Goal: Task Accomplishment & Management: Complete application form

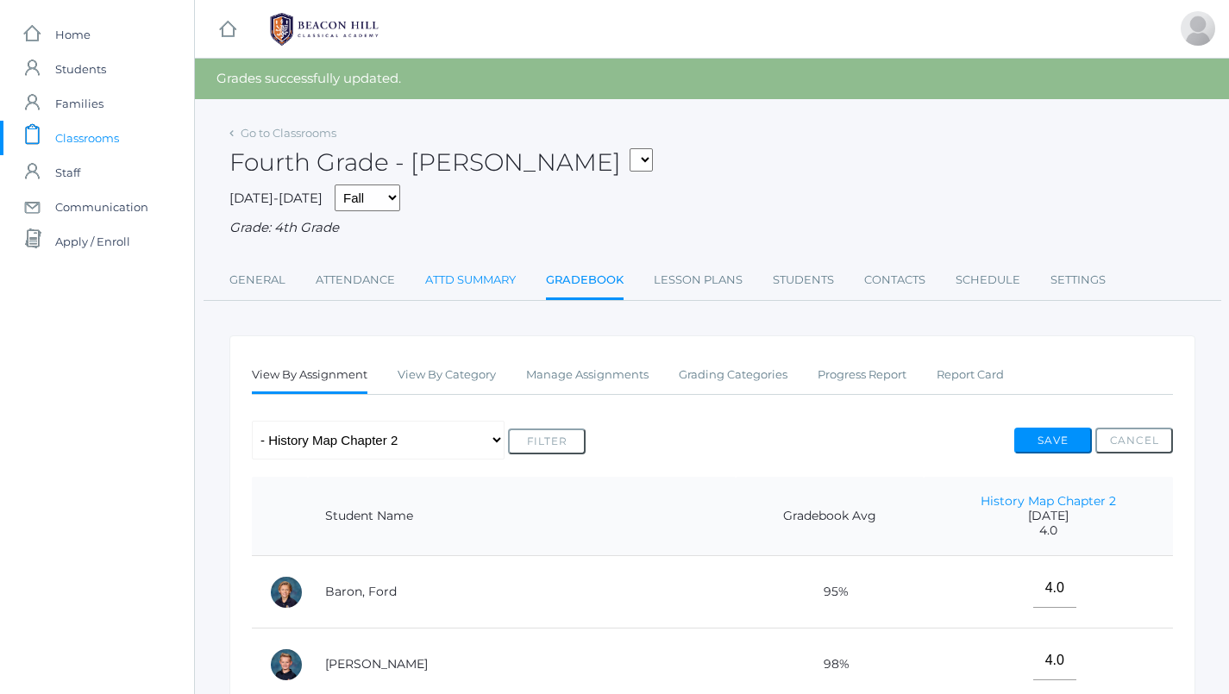
click at [482, 277] on link "Attd Summary" at bounding box center [470, 280] width 91 height 35
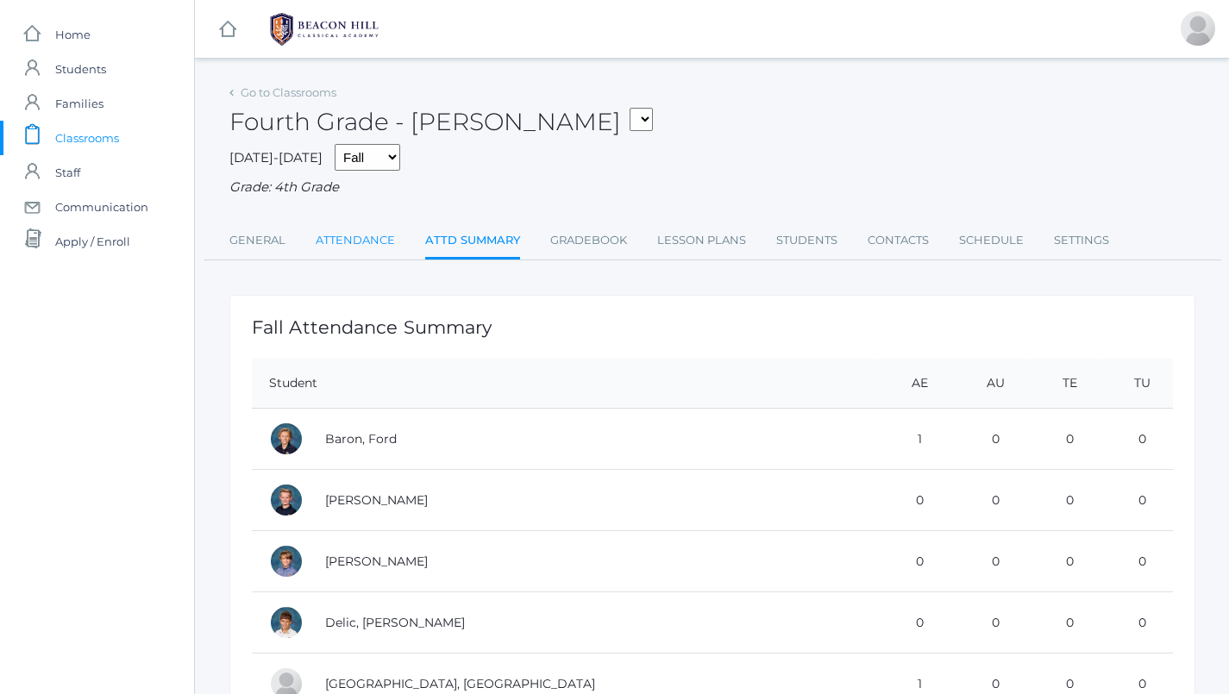
click at [354, 231] on link "Attendance" at bounding box center [355, 240] width 79 height 35
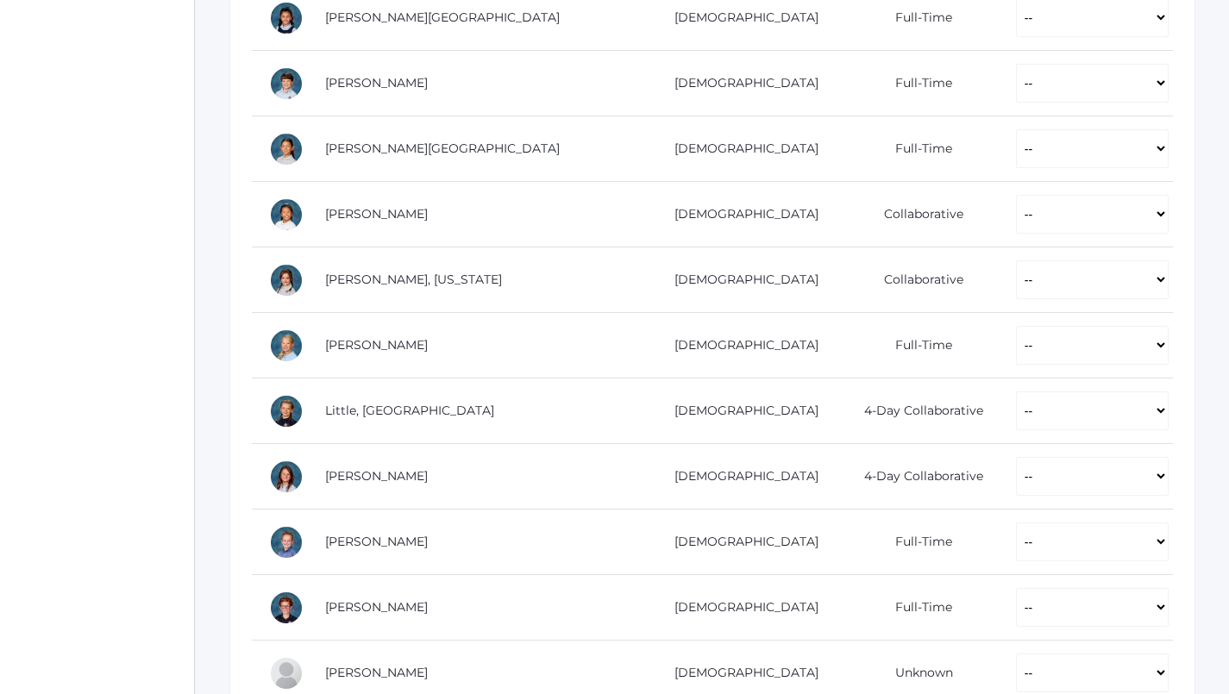
scroll to position [815, 0]
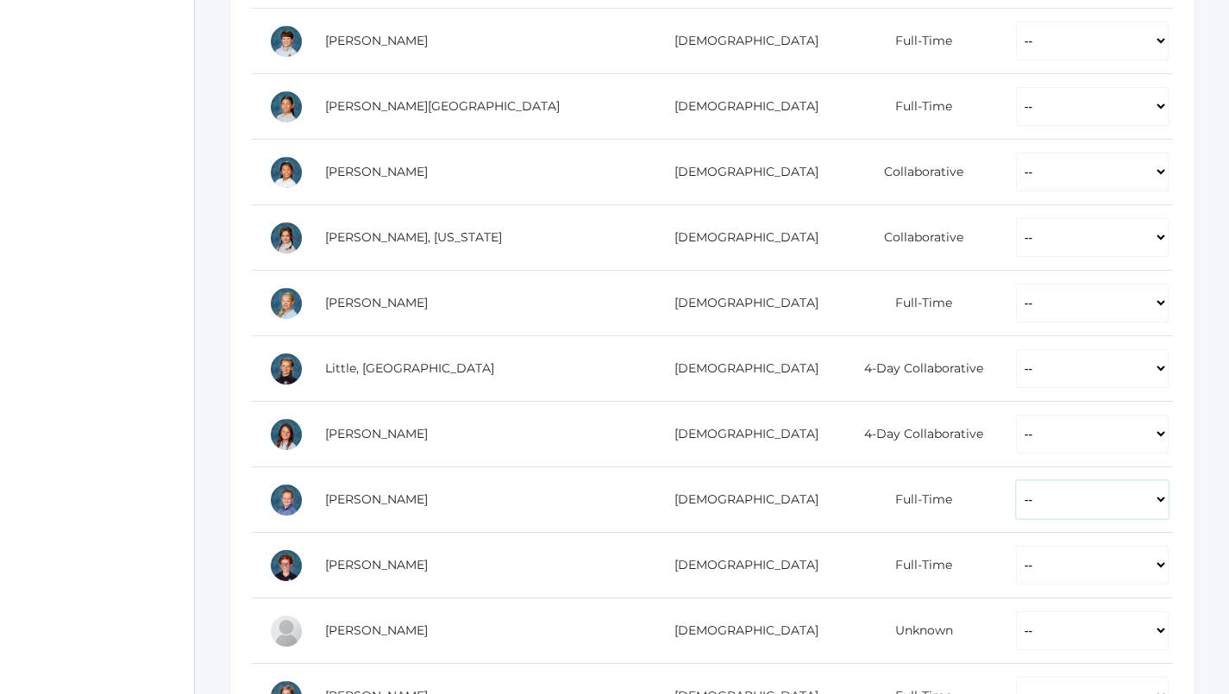
select select "P"
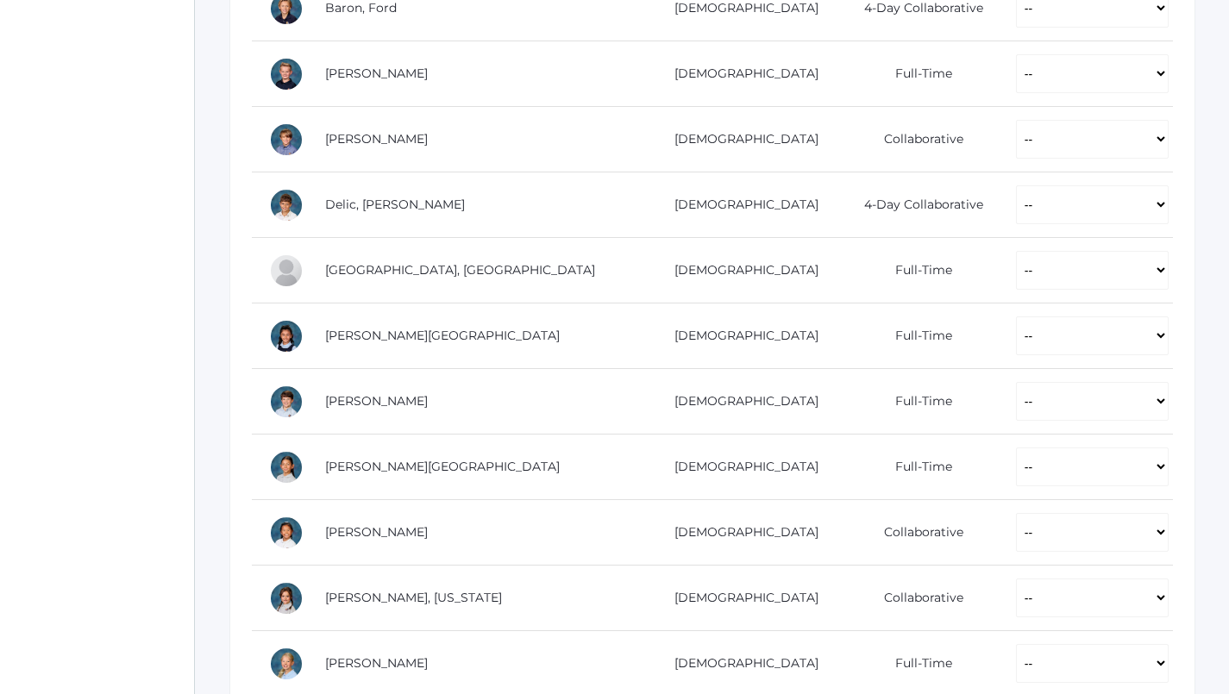
scroll to position [455, 0]
select select "P"
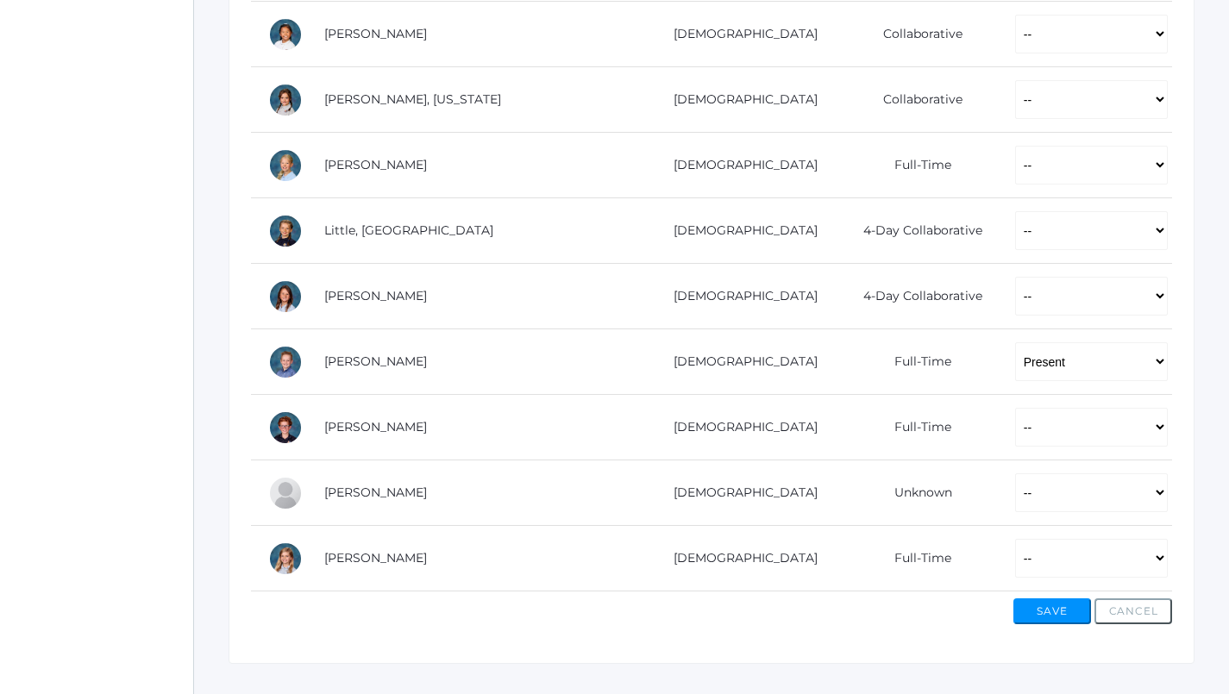
scroll to position [958, 1]
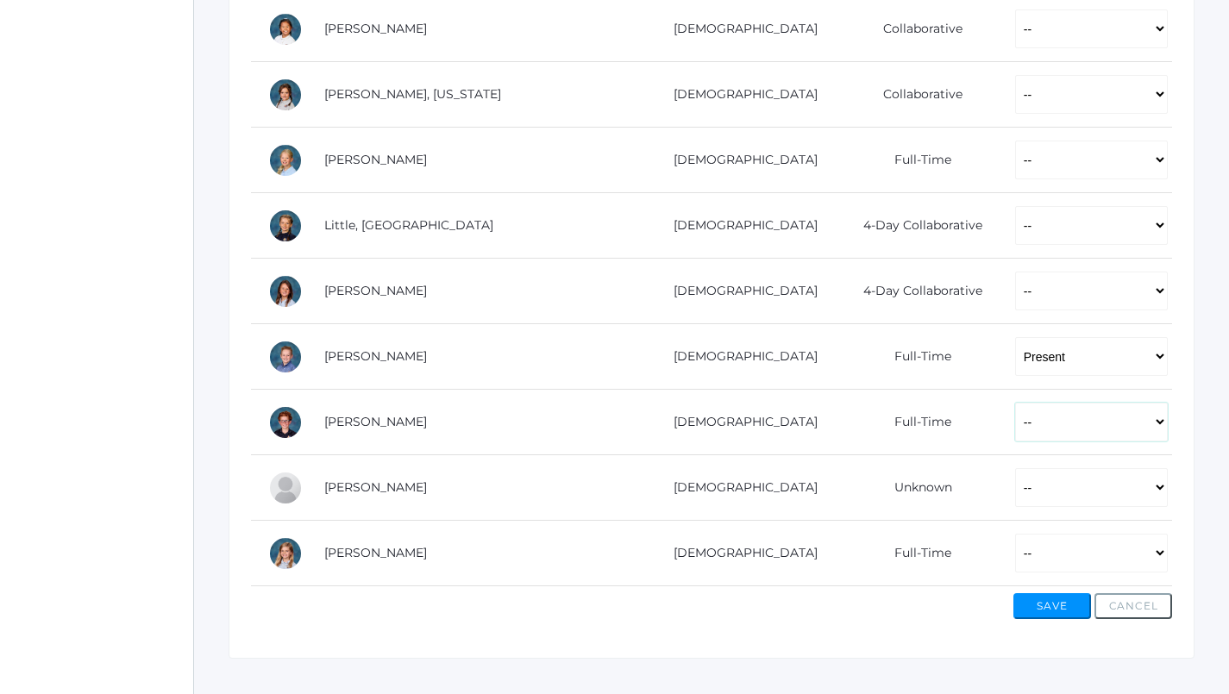
select select "P"
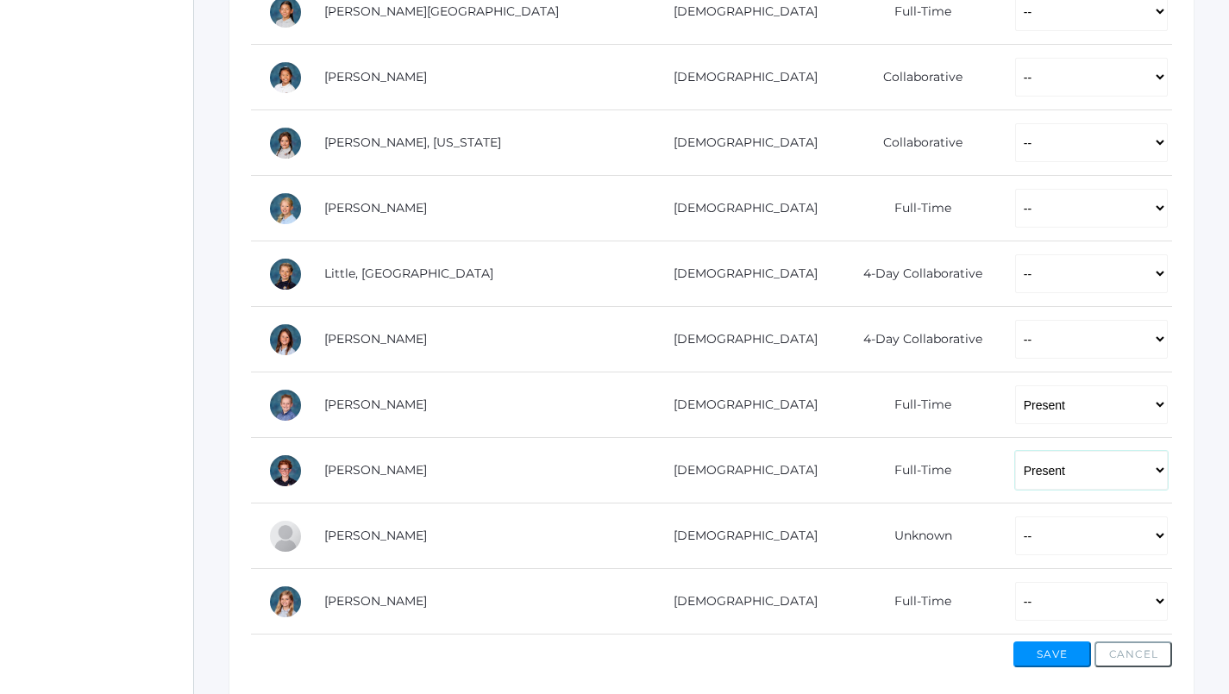
scroll to position [901, 1]
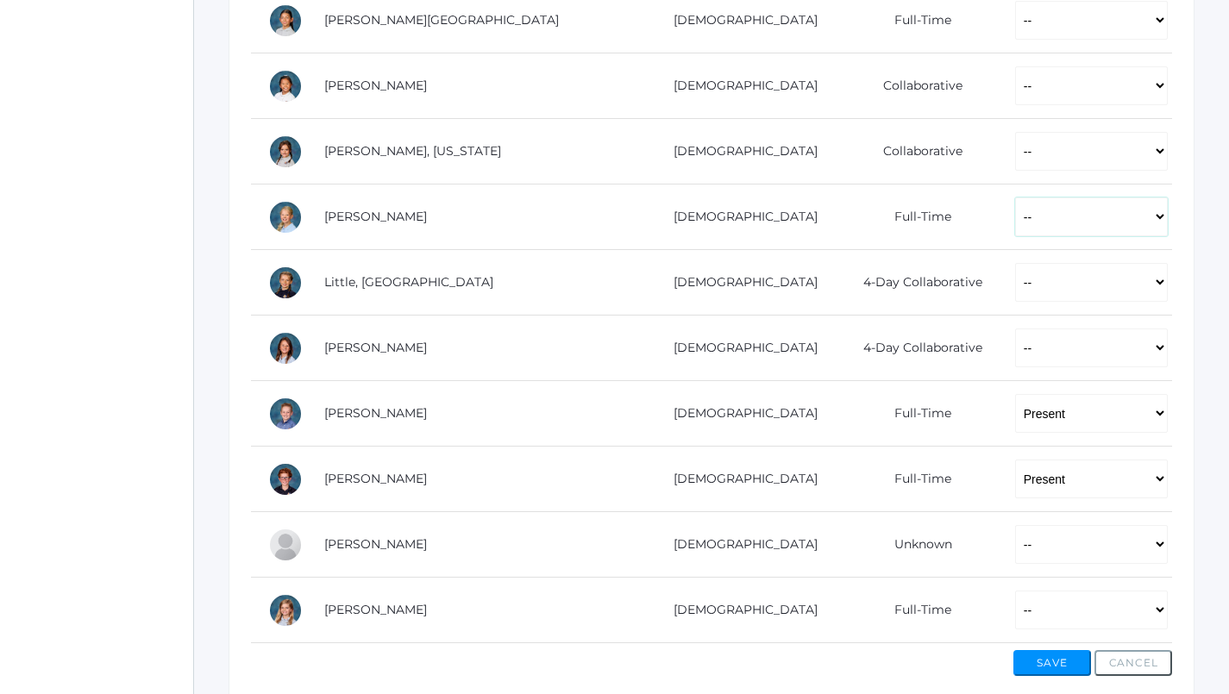
select select "P"
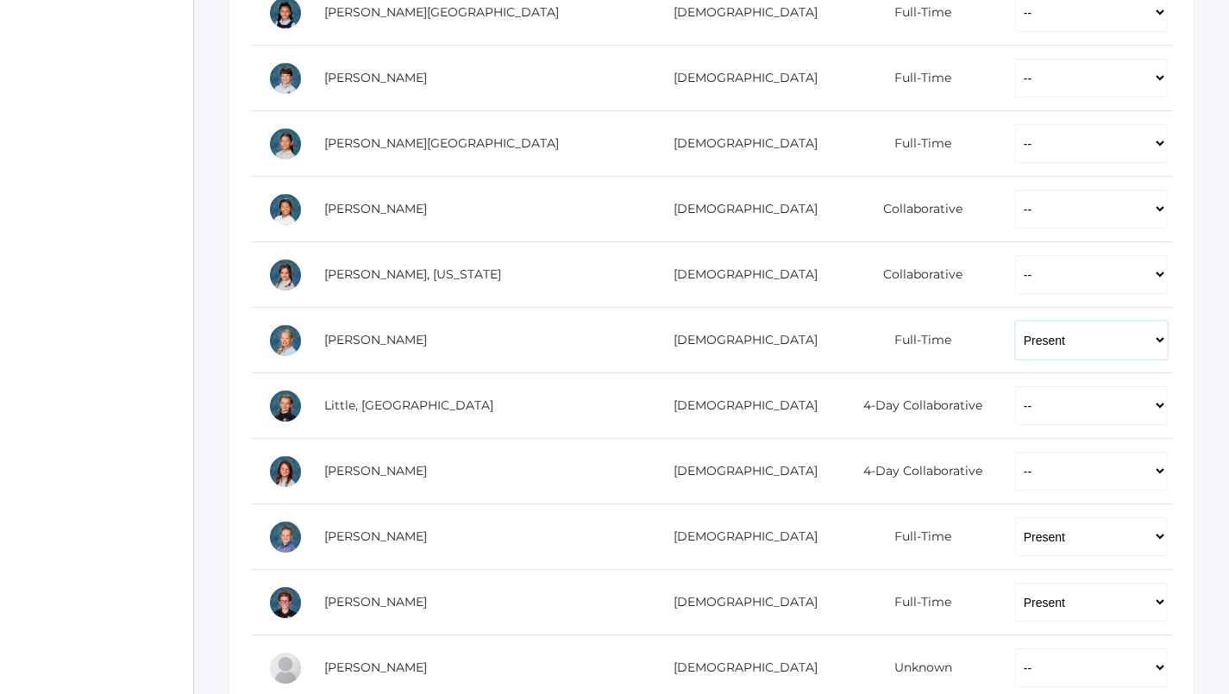
scroll to position [777, 1]
select select "P"
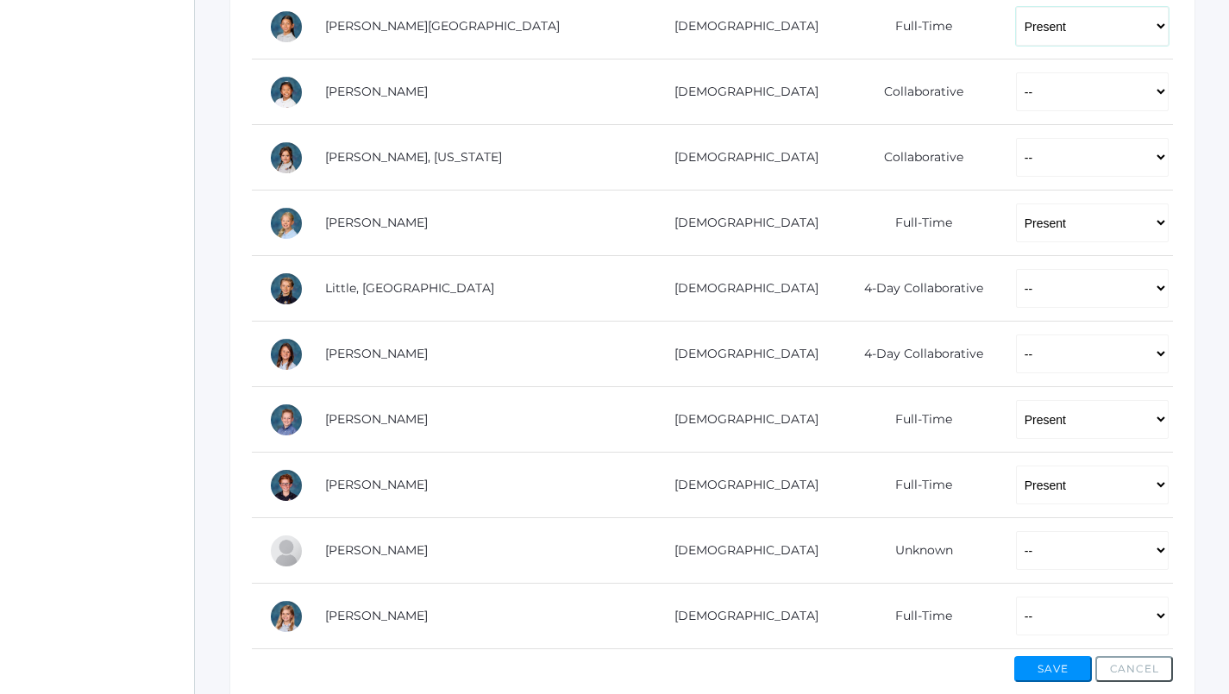
scroll to position [917, 0]
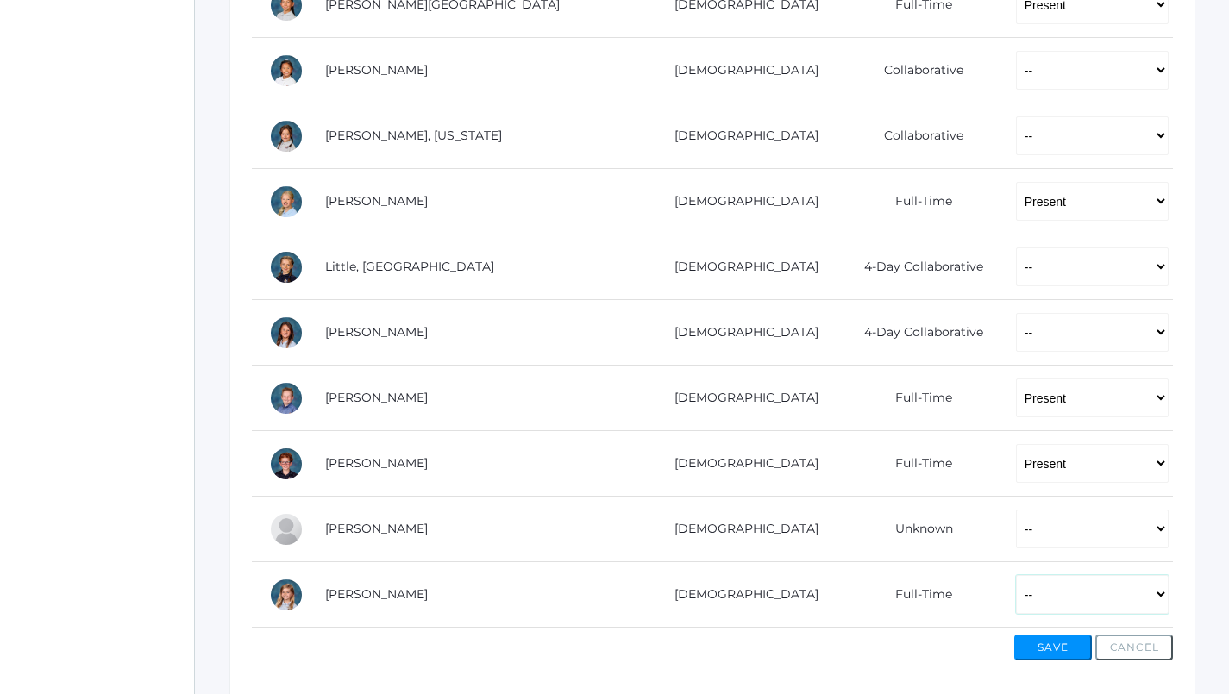
select select "P"
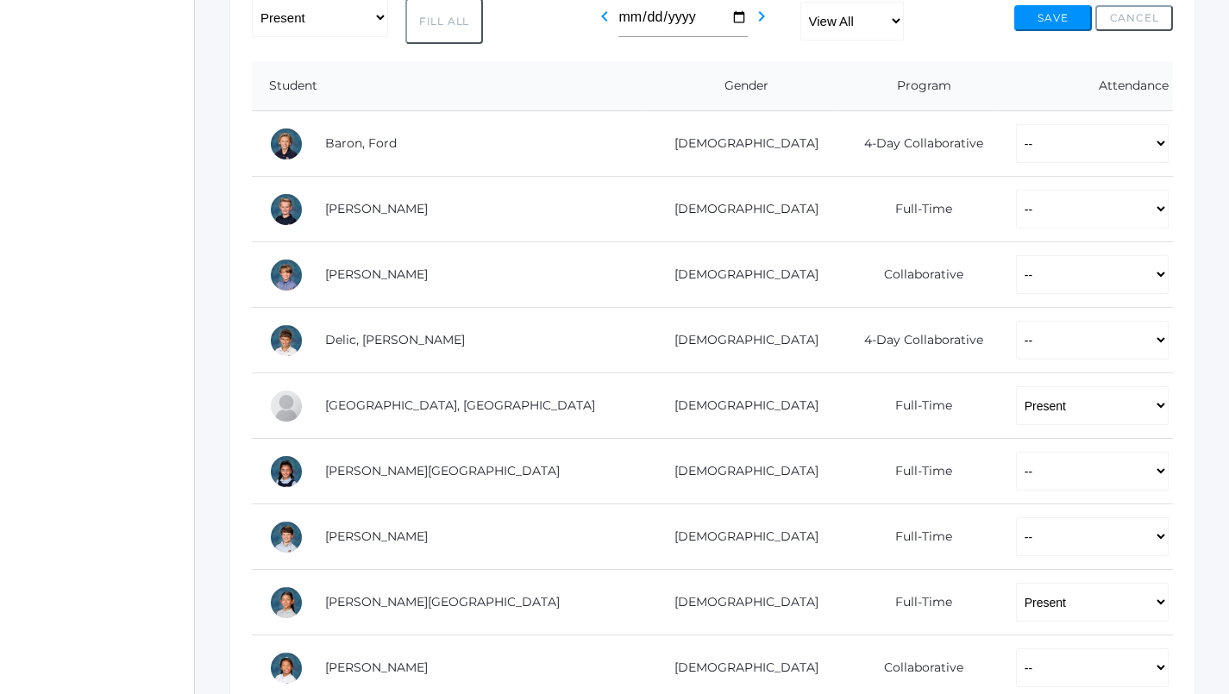
scroll to position [320, 0]
select select "AU"
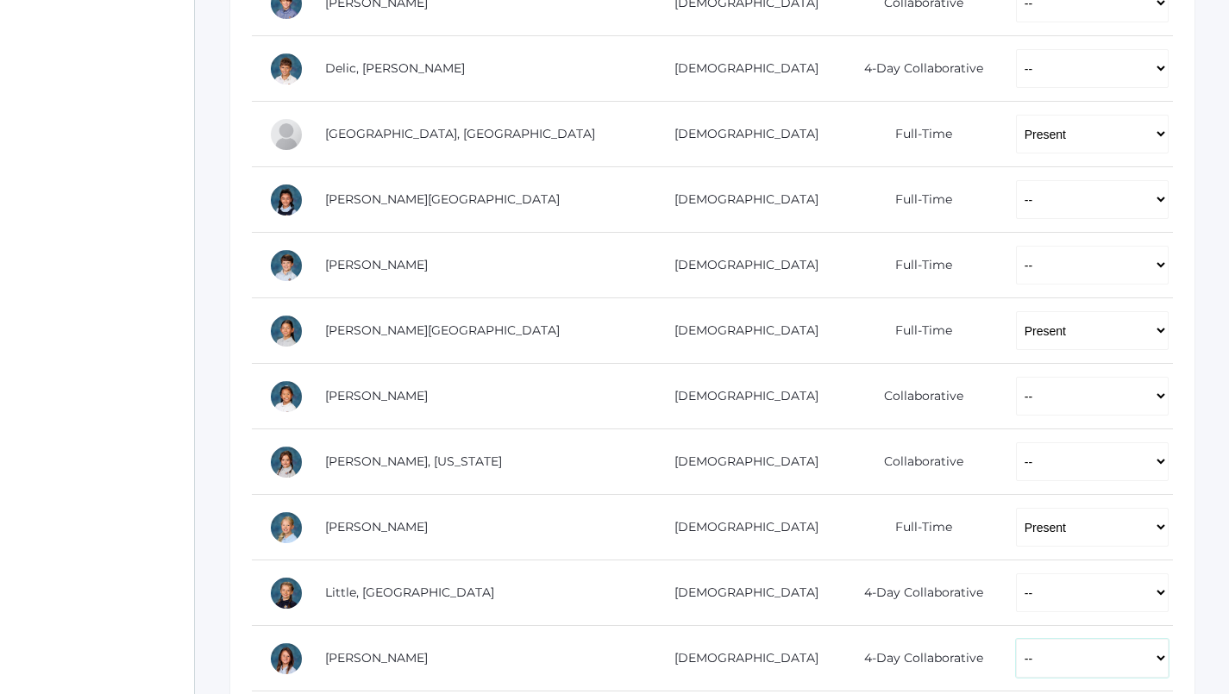
scroll to position [593, 0]
select select "AU"
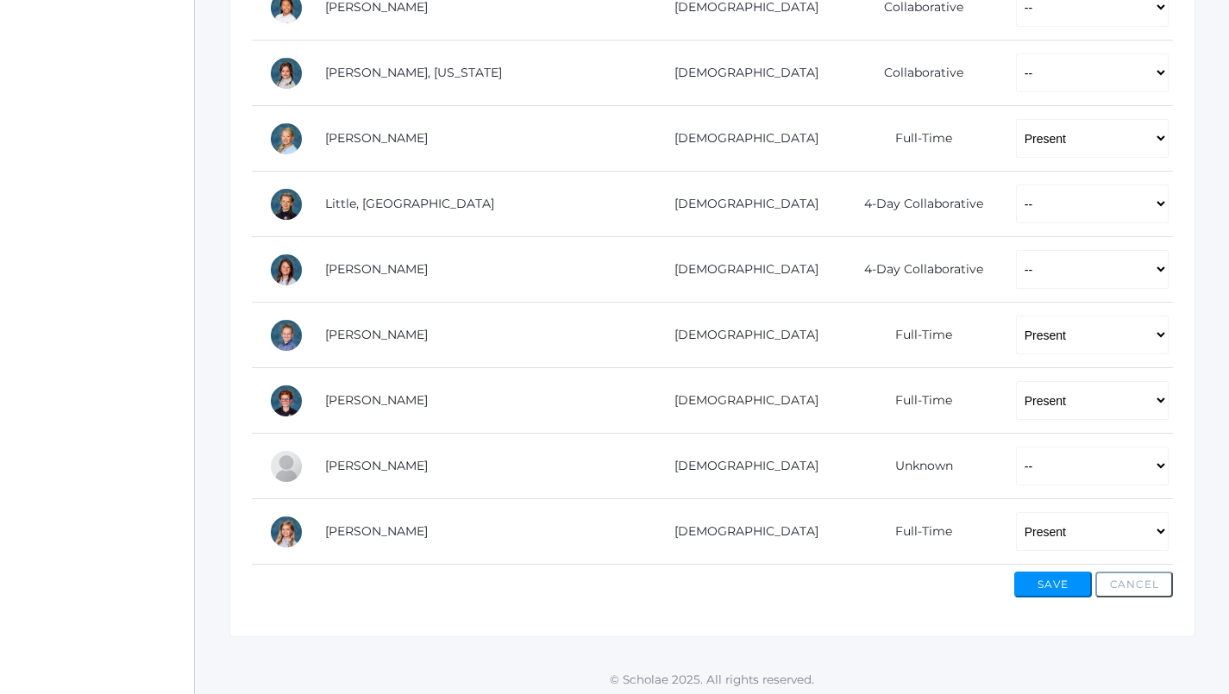
scroll to position [979, 0]
click at [1045, 589] on button "Save" at bounding box center [1053, 586] width 78 height 26
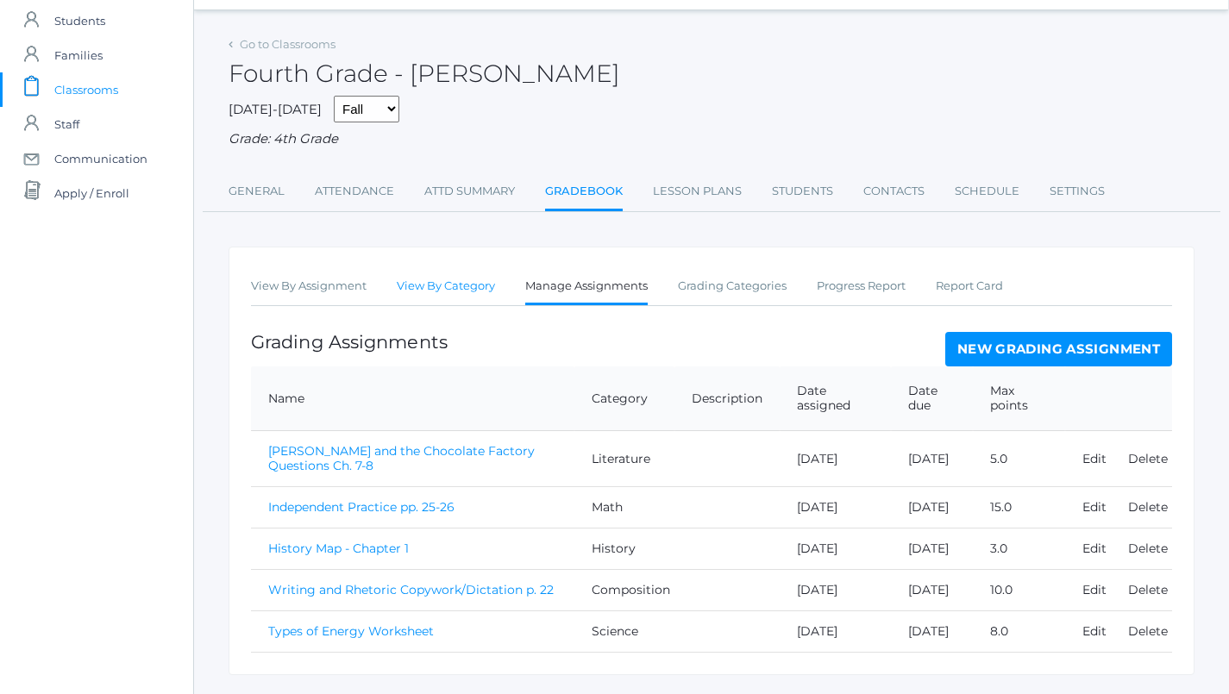
scroll to position [48, 1]
click at [374, 185] on link "Attendance" at bounding box center [354, 191] width 79 height 35
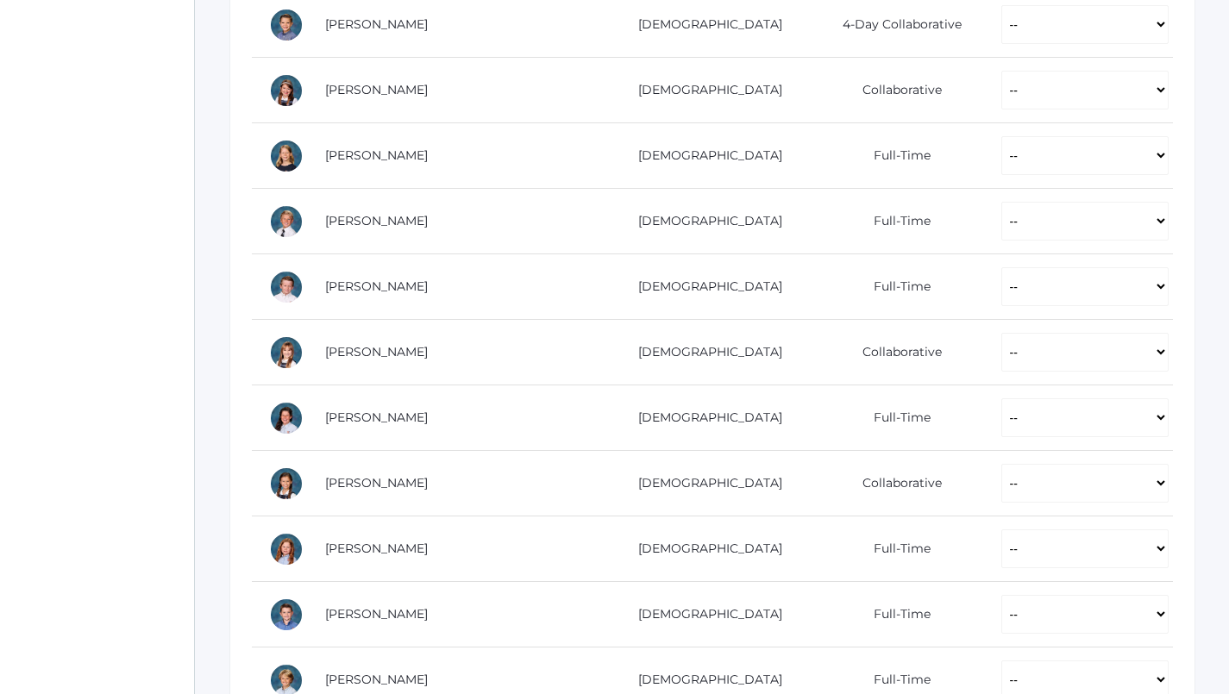
scroll to position [543, 0]
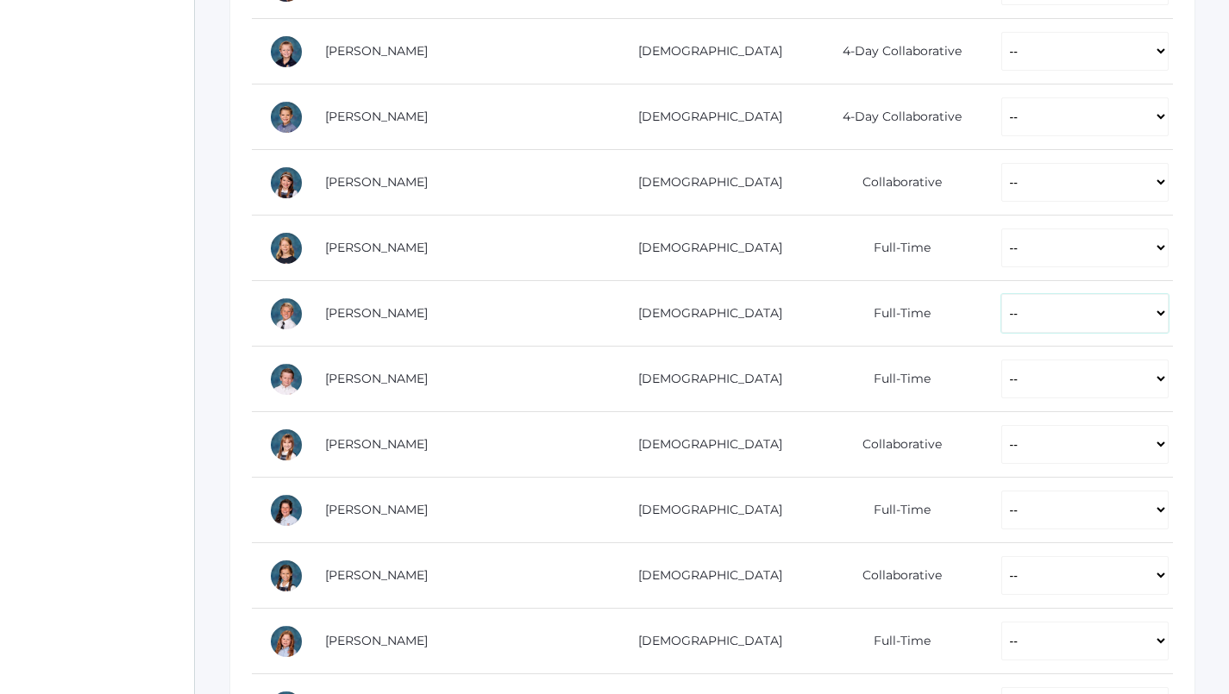
select select "P"
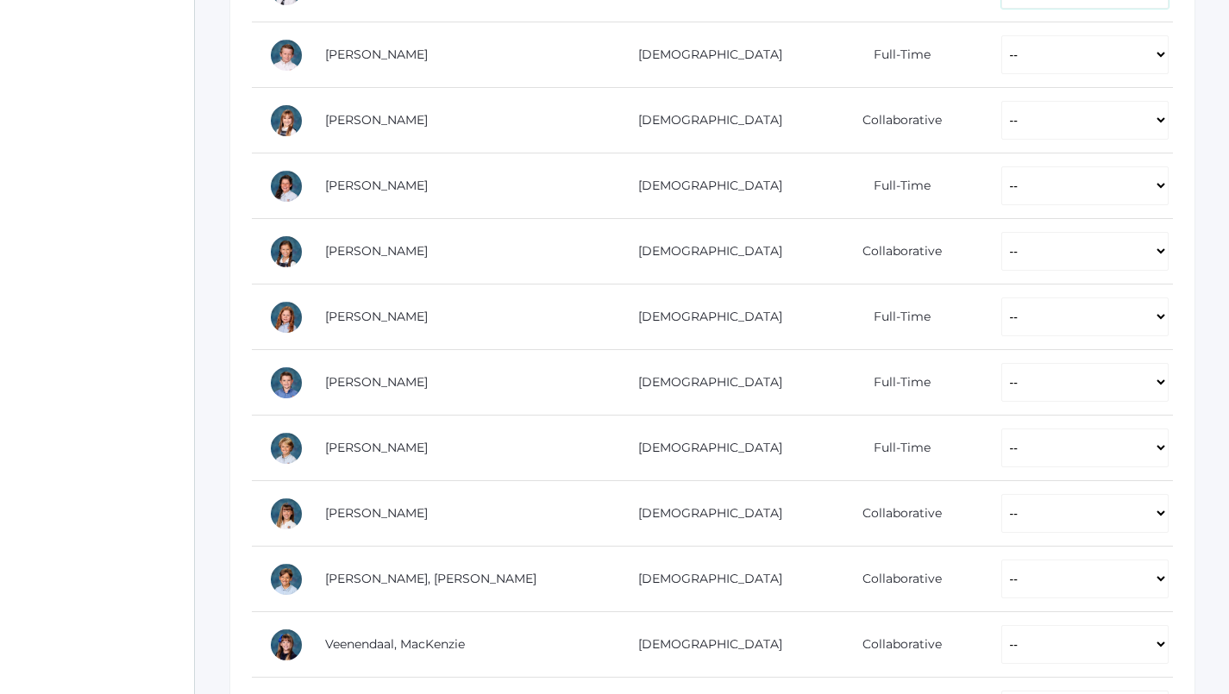
scroll to position [868, 0]
select select "P"
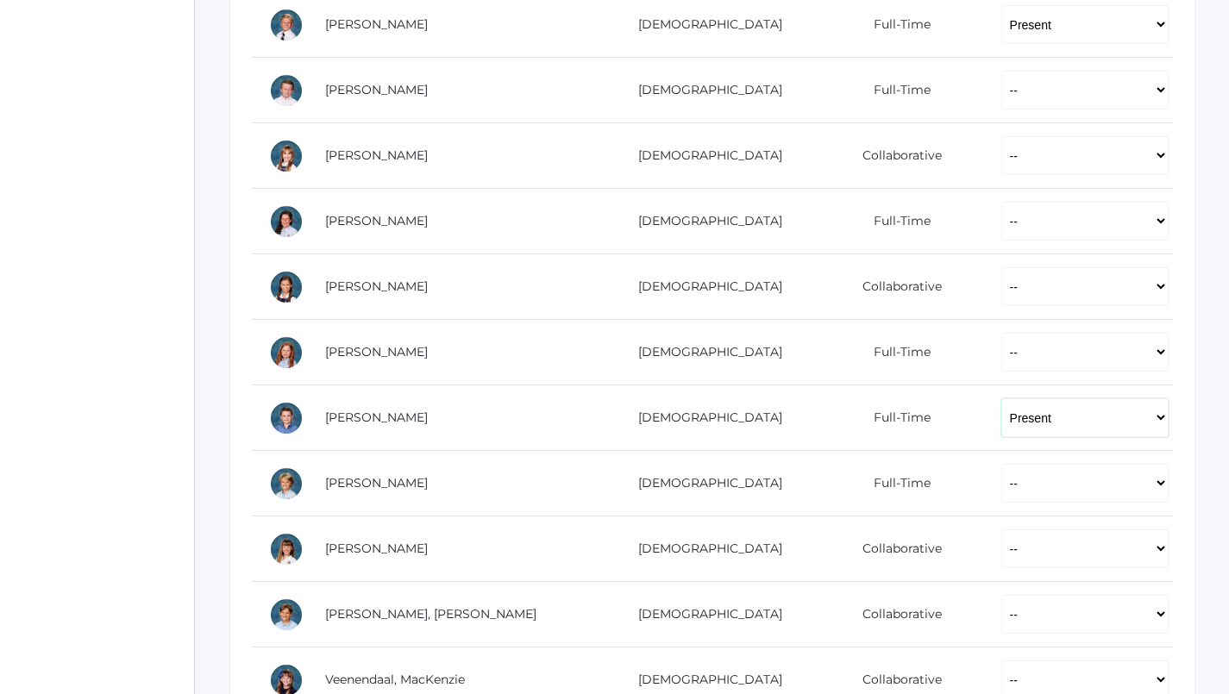
scroll to position [764, 0]
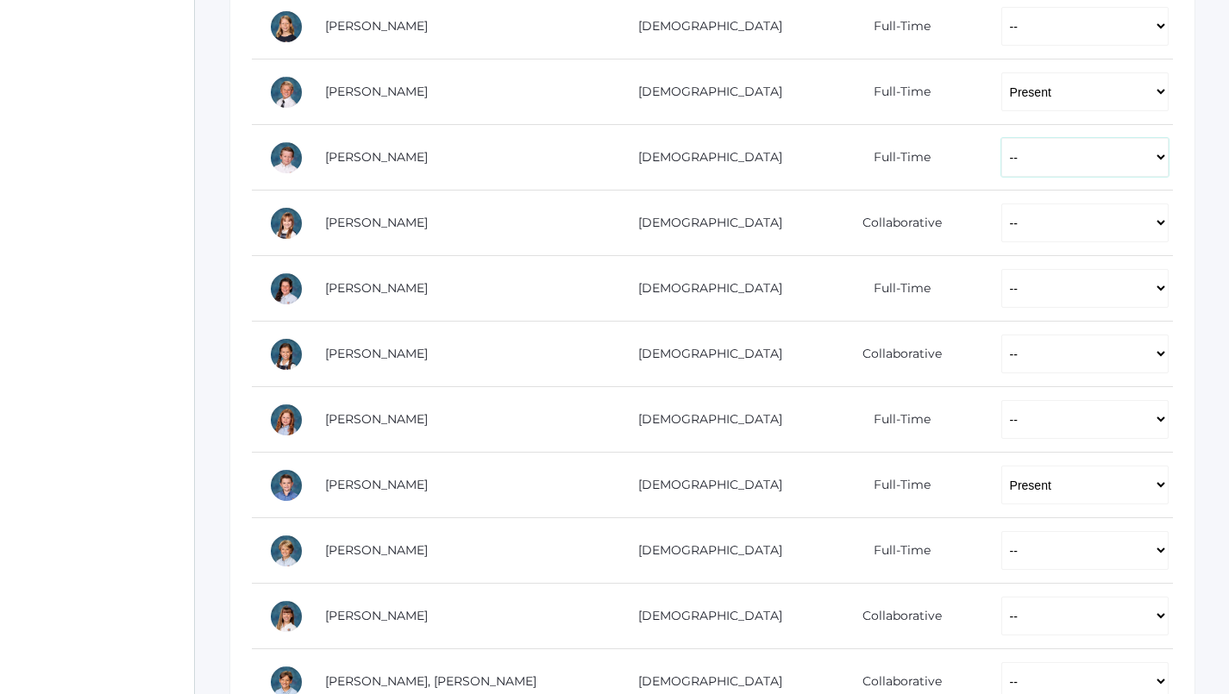
select select "P"
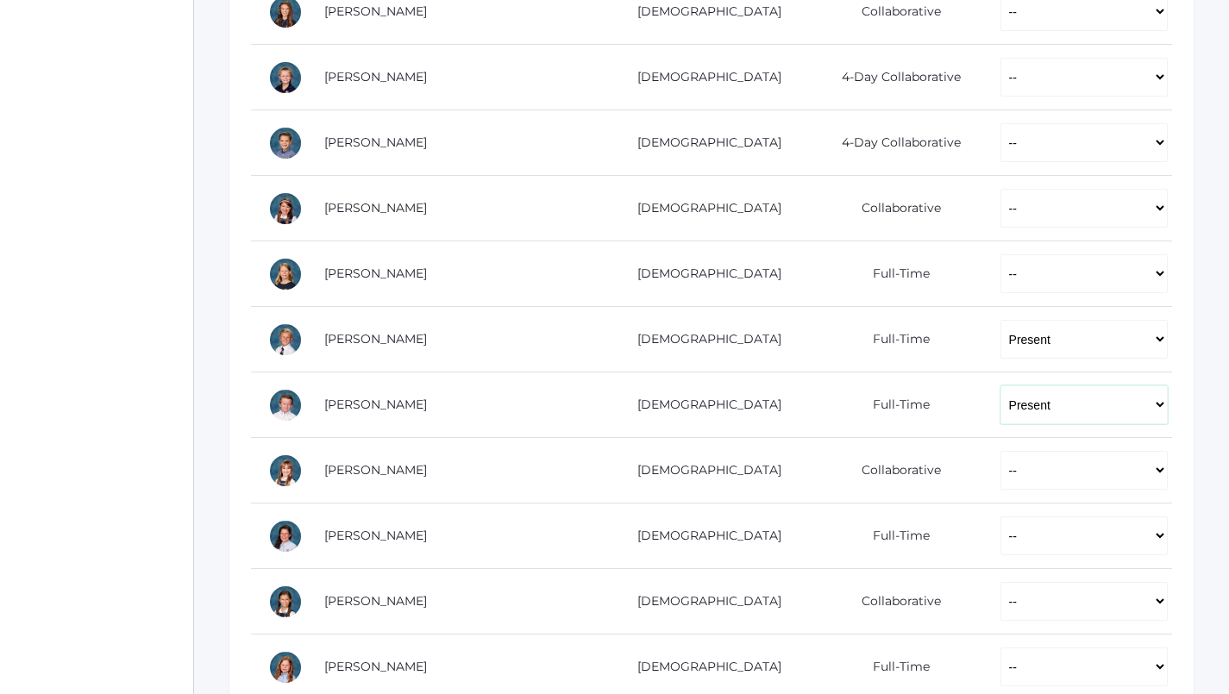
scroll to position [516, 0]
click at [1005, 291] on td "-- Present Present-At-Home Tardy Excused Tardy Unexcused Absent Excused Absent …" at bounding box center [1078, 275] width 189 height 66
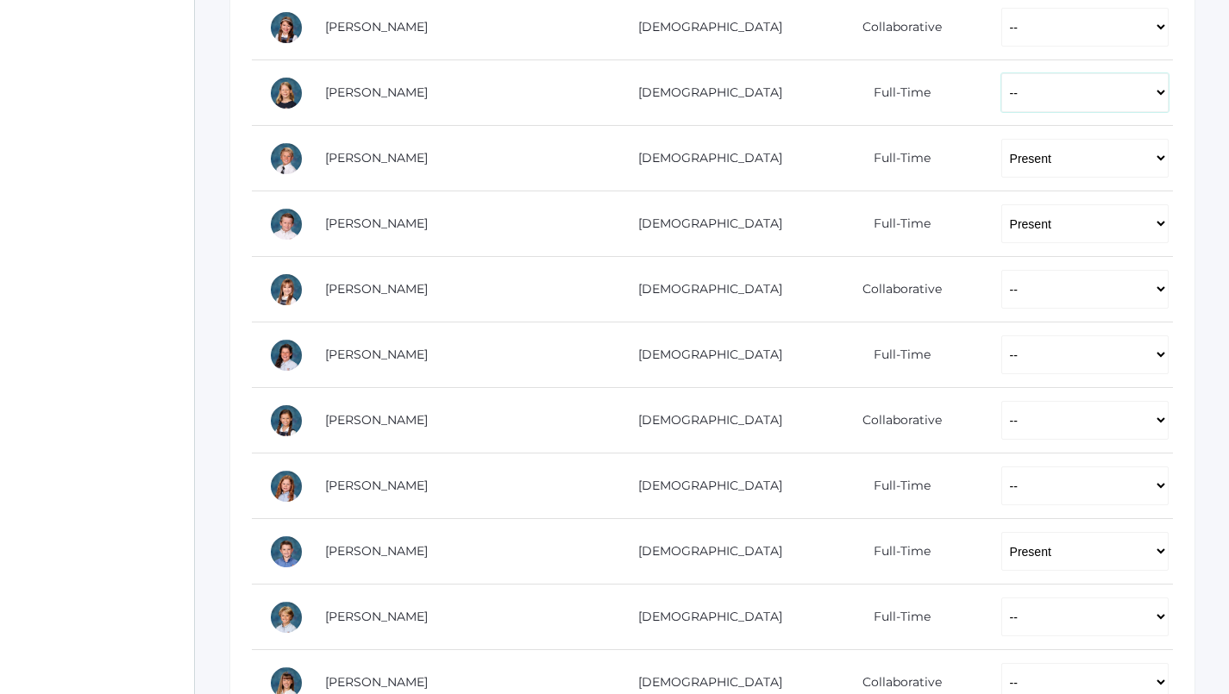
scroll to position [699, 0]
select select "P"
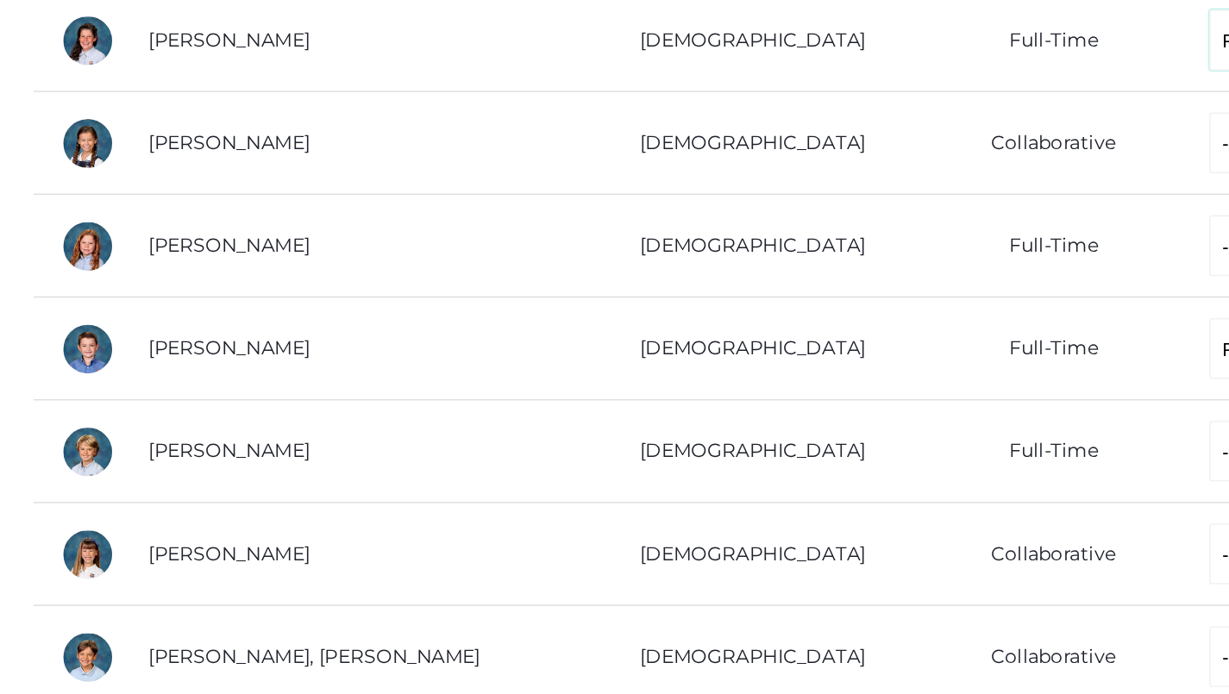
scroll to position [778, 0]
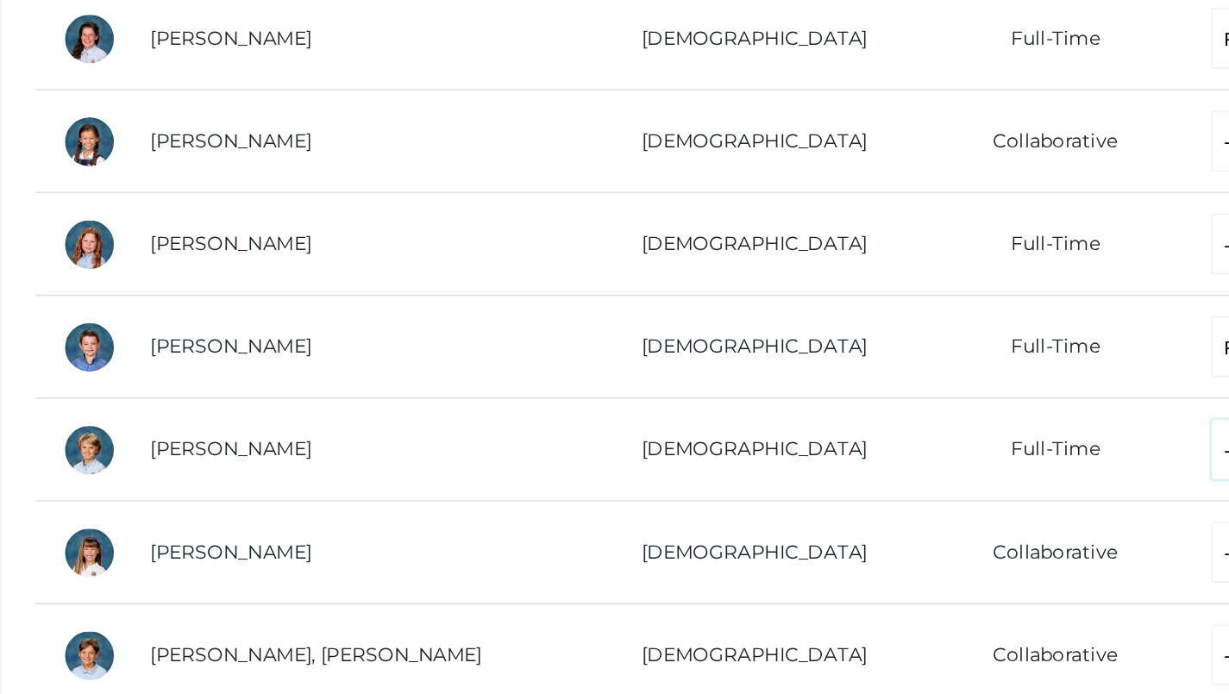
select select "P"
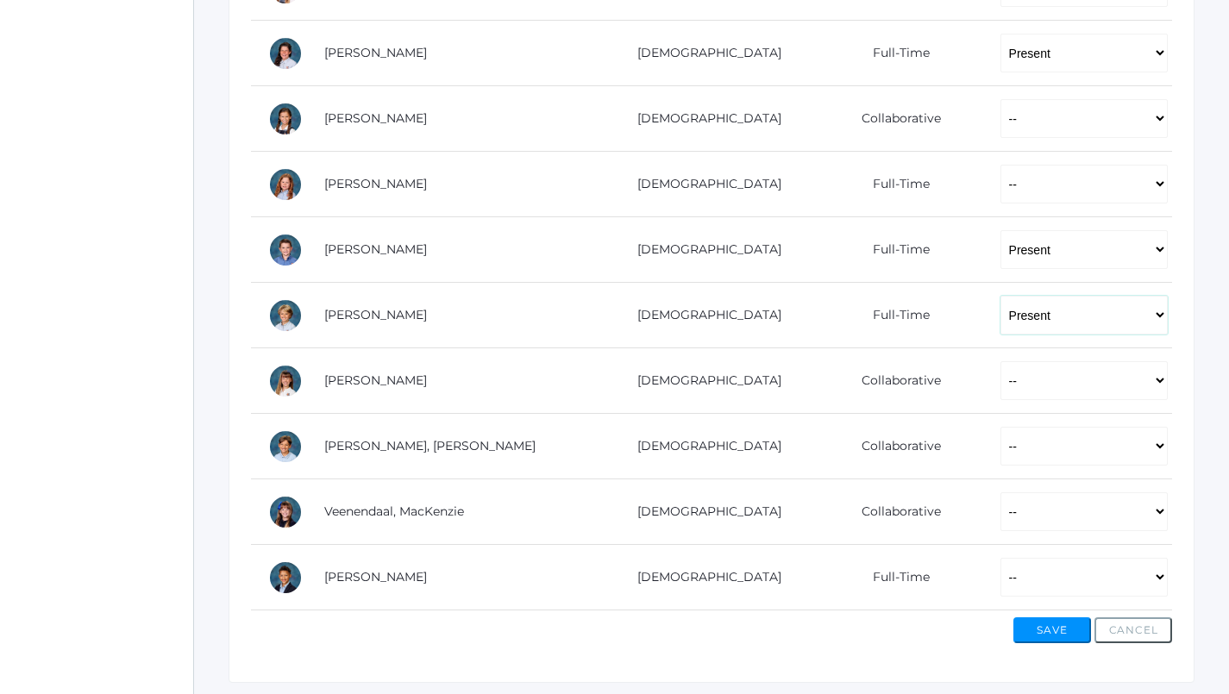
scroll to position [1000, 1]
select select "P"
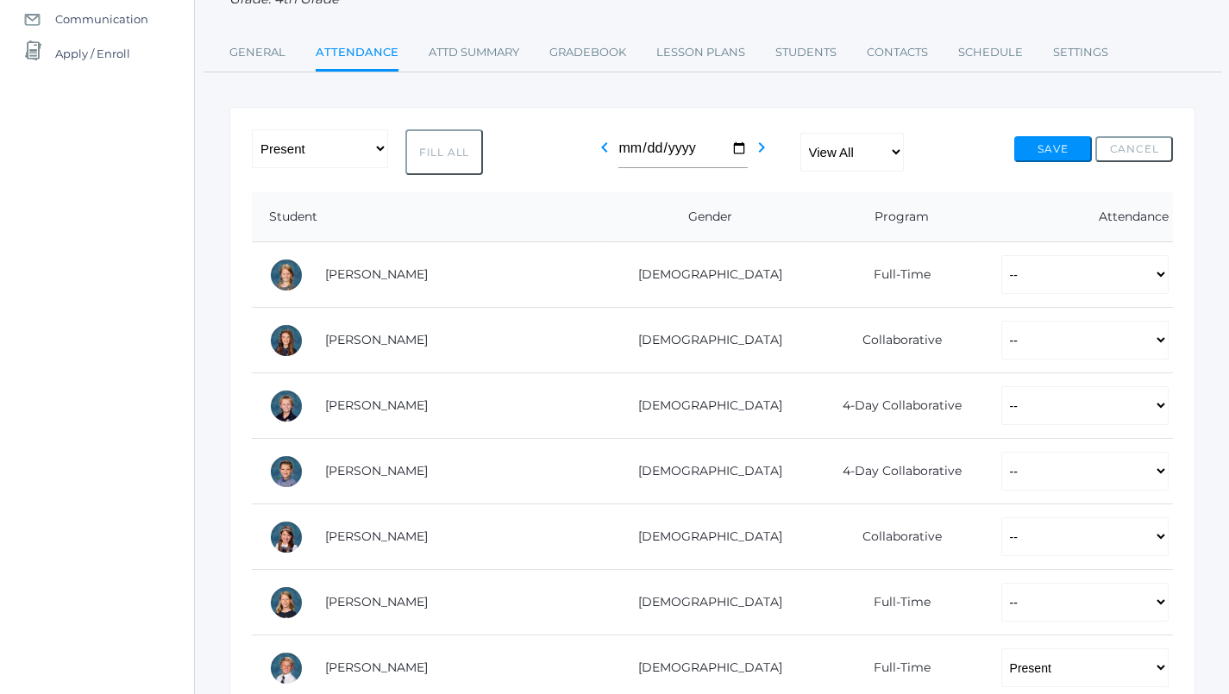
scroll to position [180, 0]
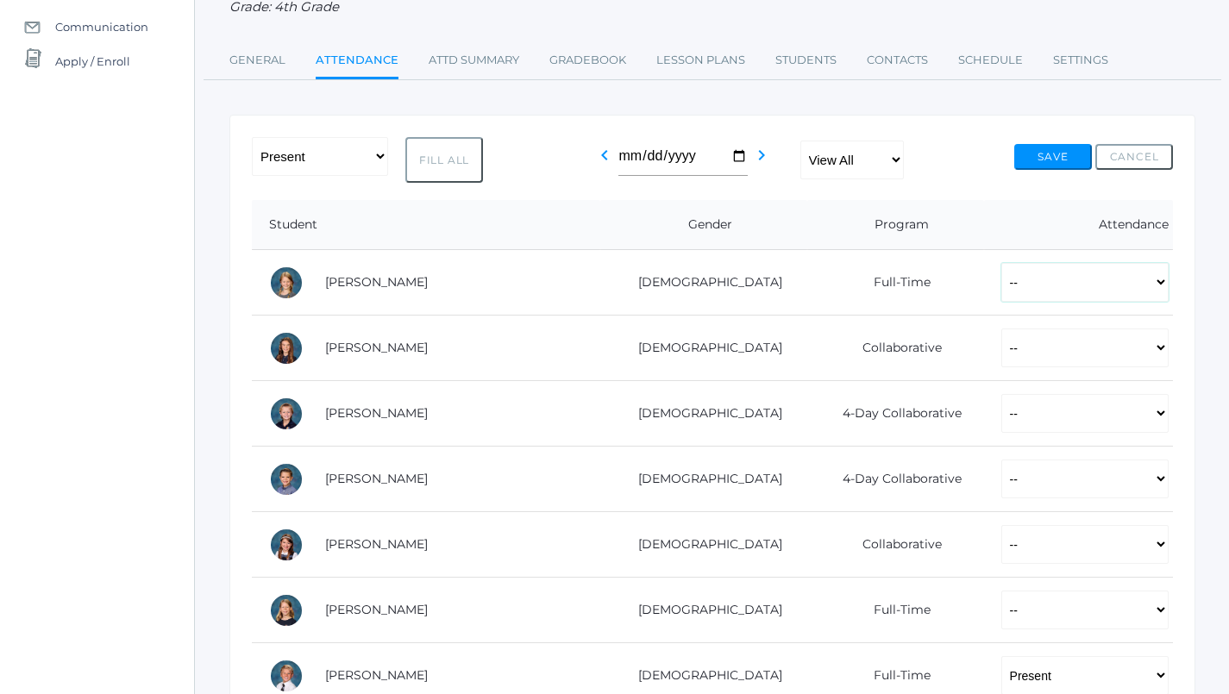
select select "P"
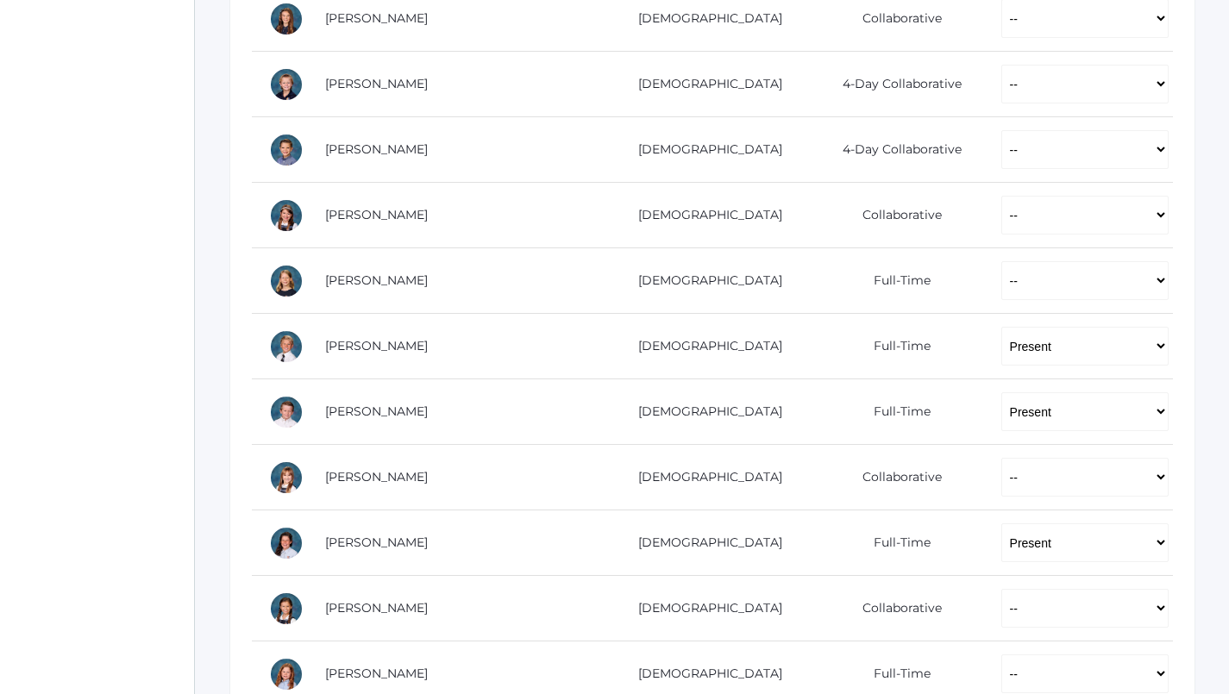
scroll to position [531, 0]
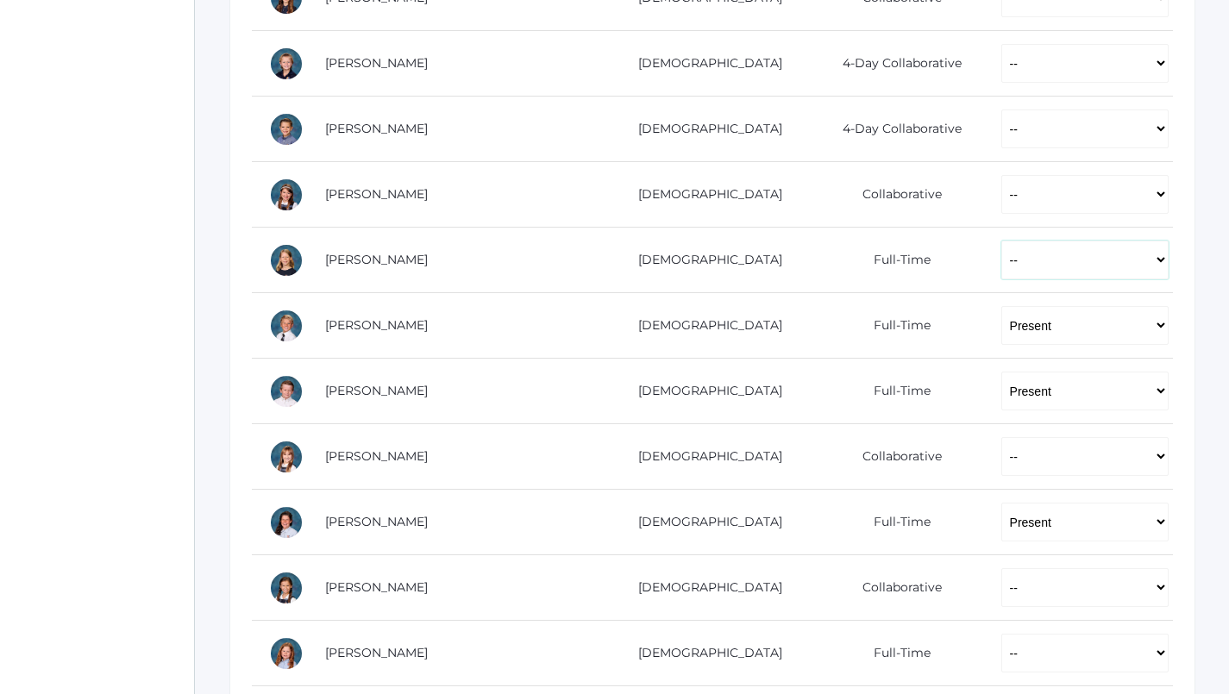
select select "AU"
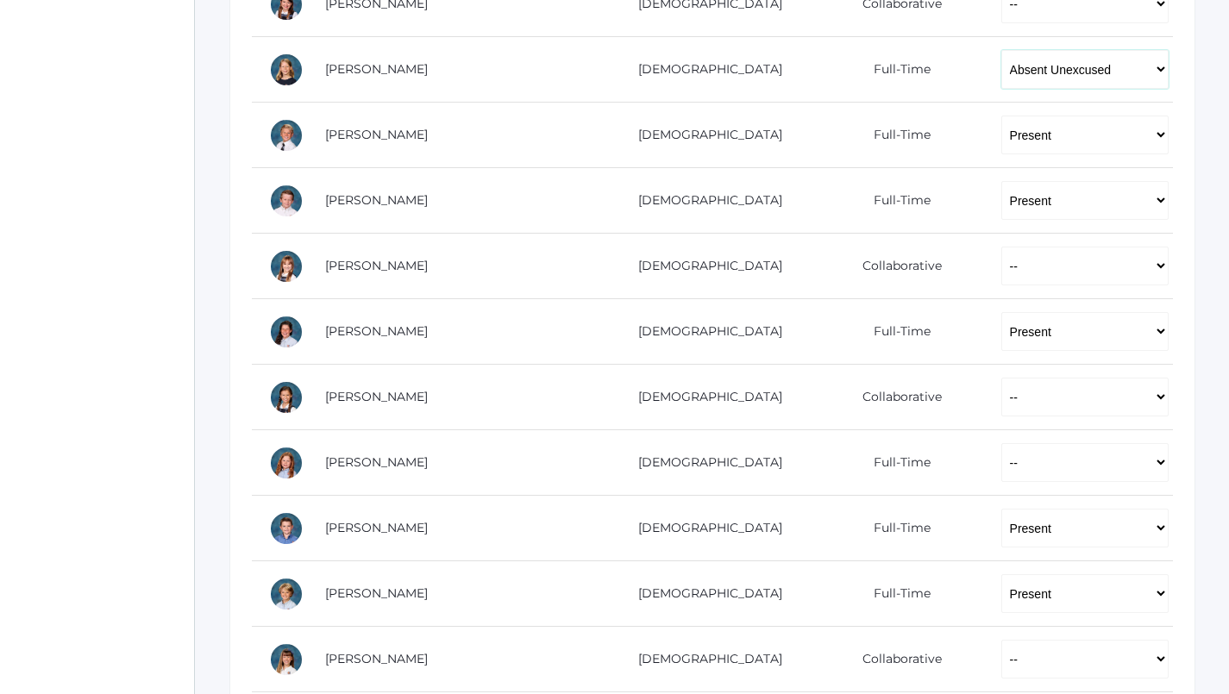
scroll to position [747, 0]
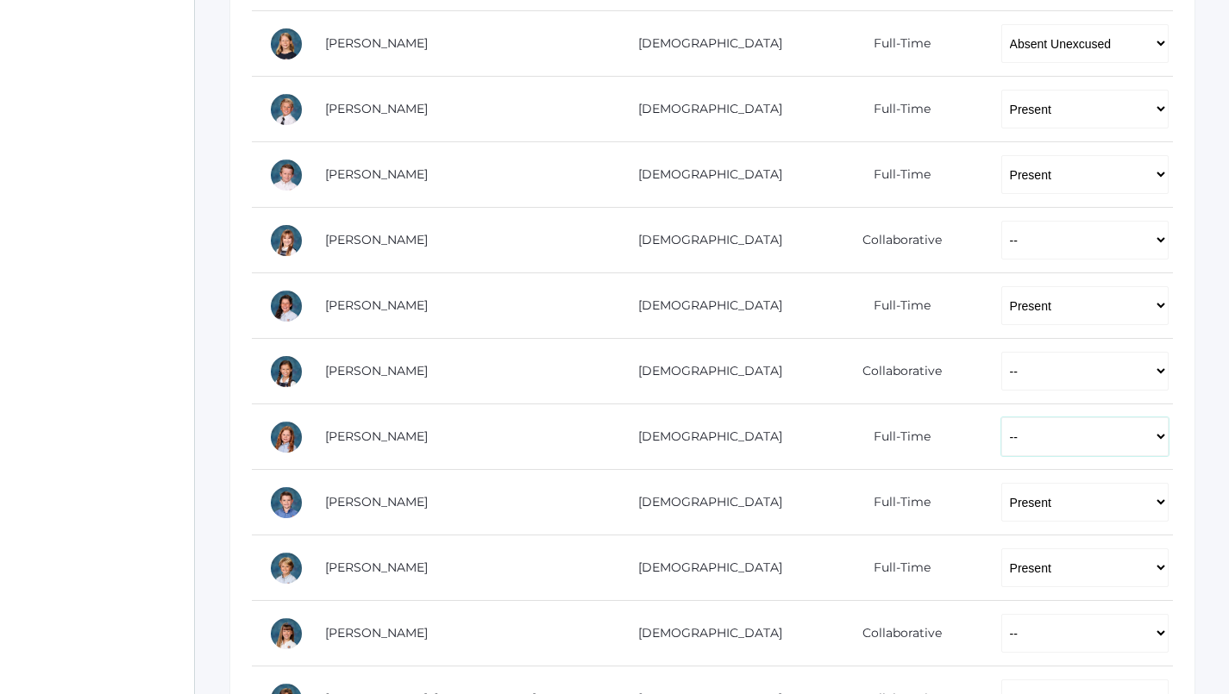
select select "P"
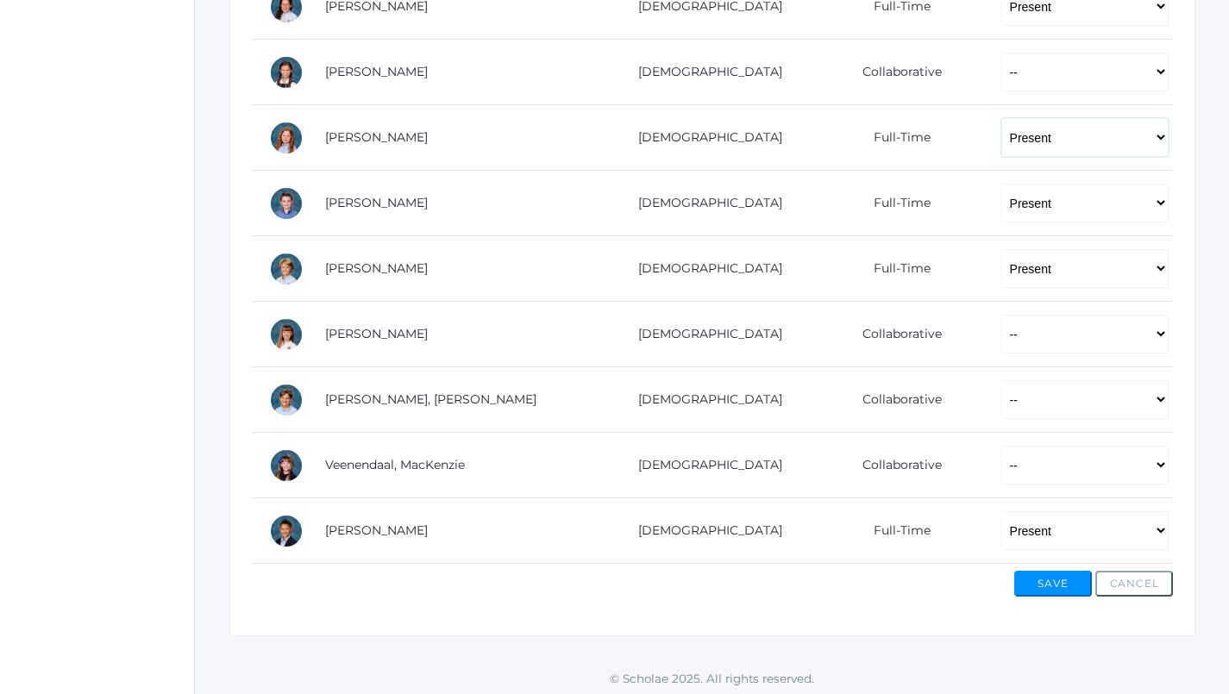
scroll to position [1045, 0]
click at [1052, 588] on button "Save" at bounding box center [1053, 586] width 78 height 26
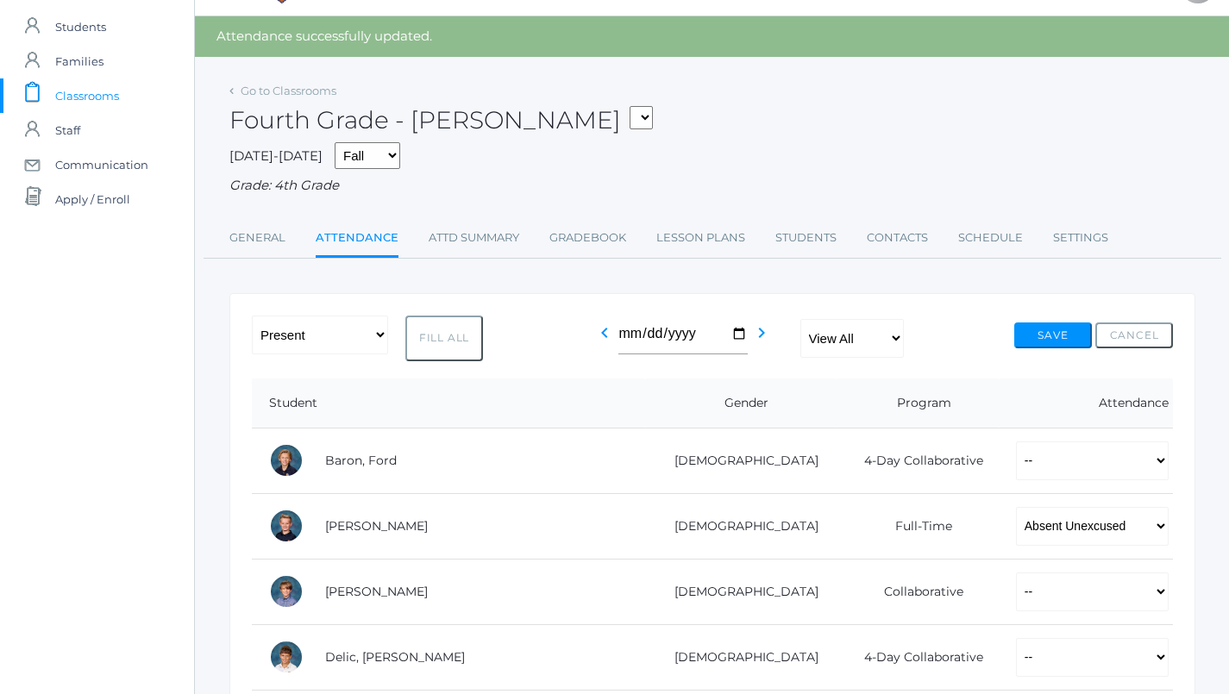
scroll to position [55, 0]
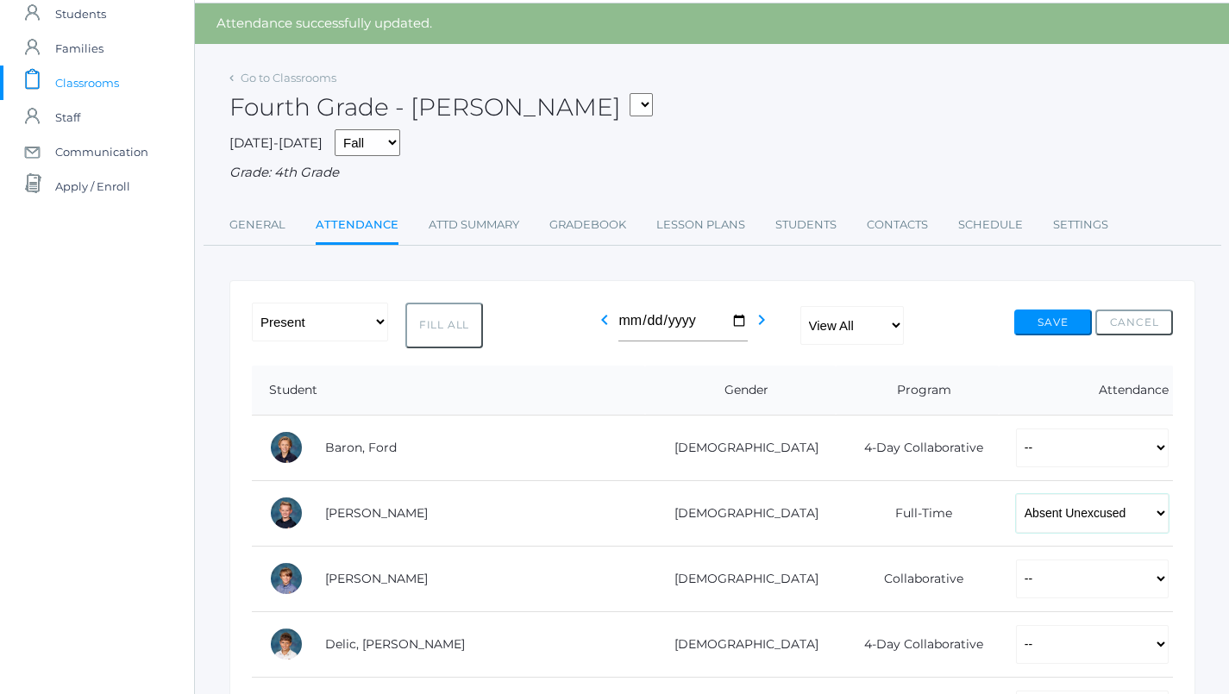
select select "AE"
click at [1062, 314] on button "Save" at bounding box center [1053, 323] width 78 height 26
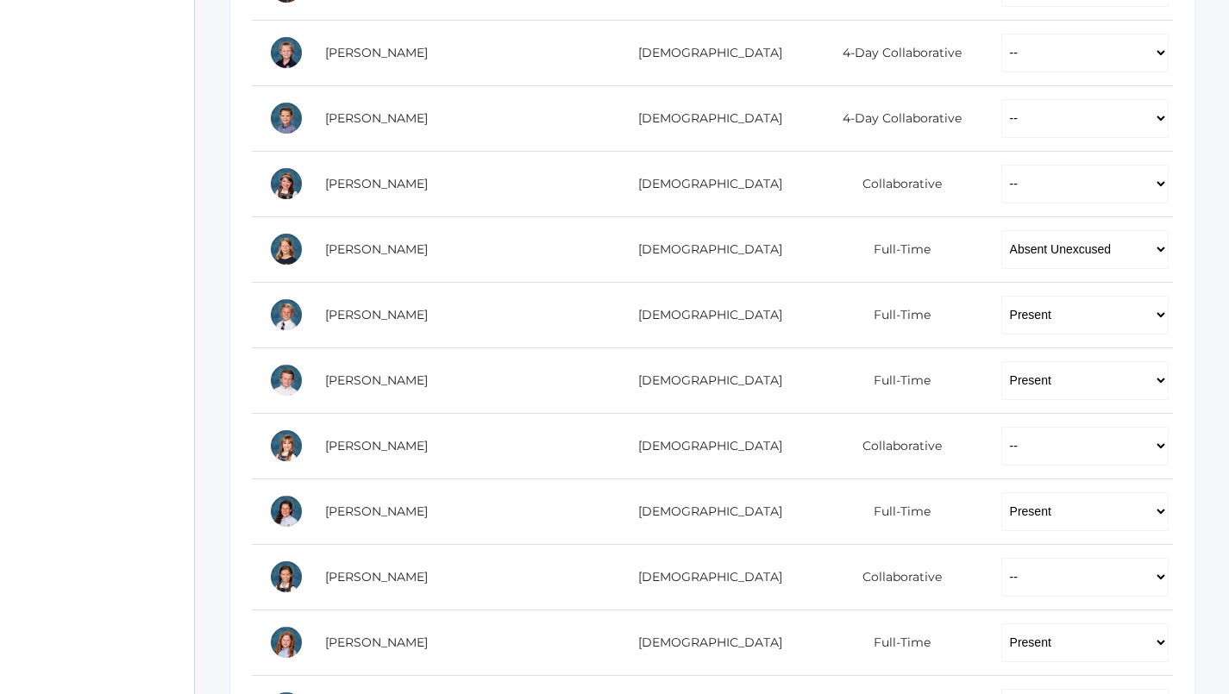
scroll to position [544, 0]
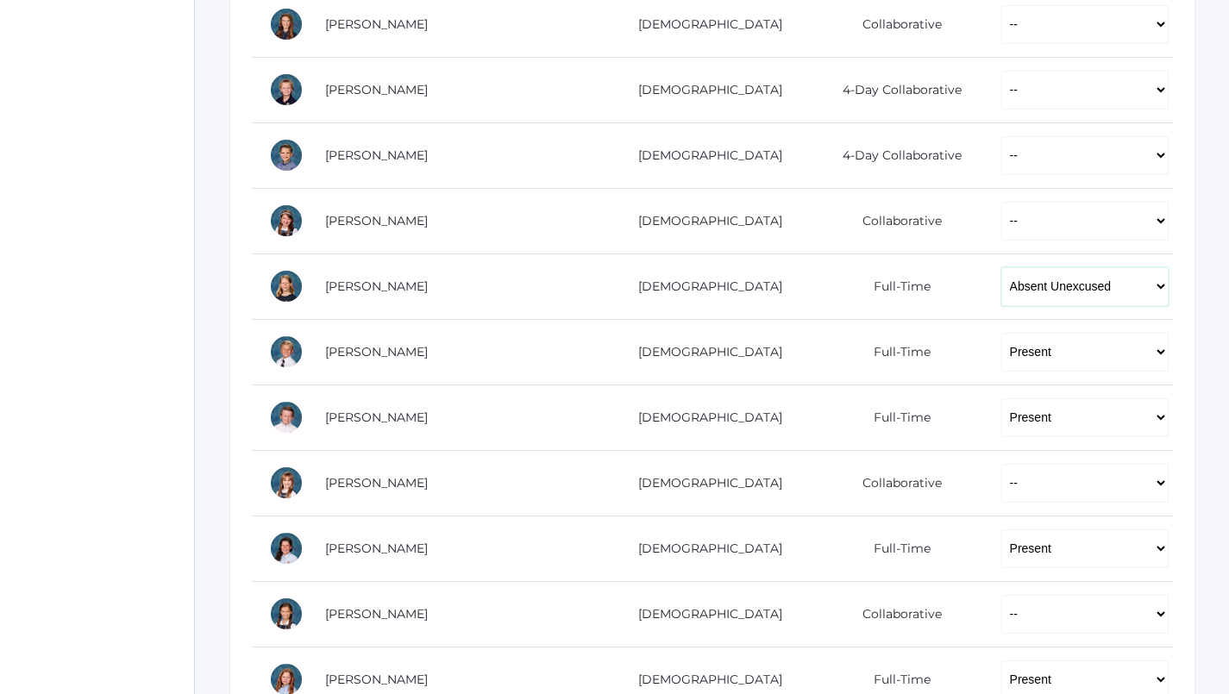
select select "P"
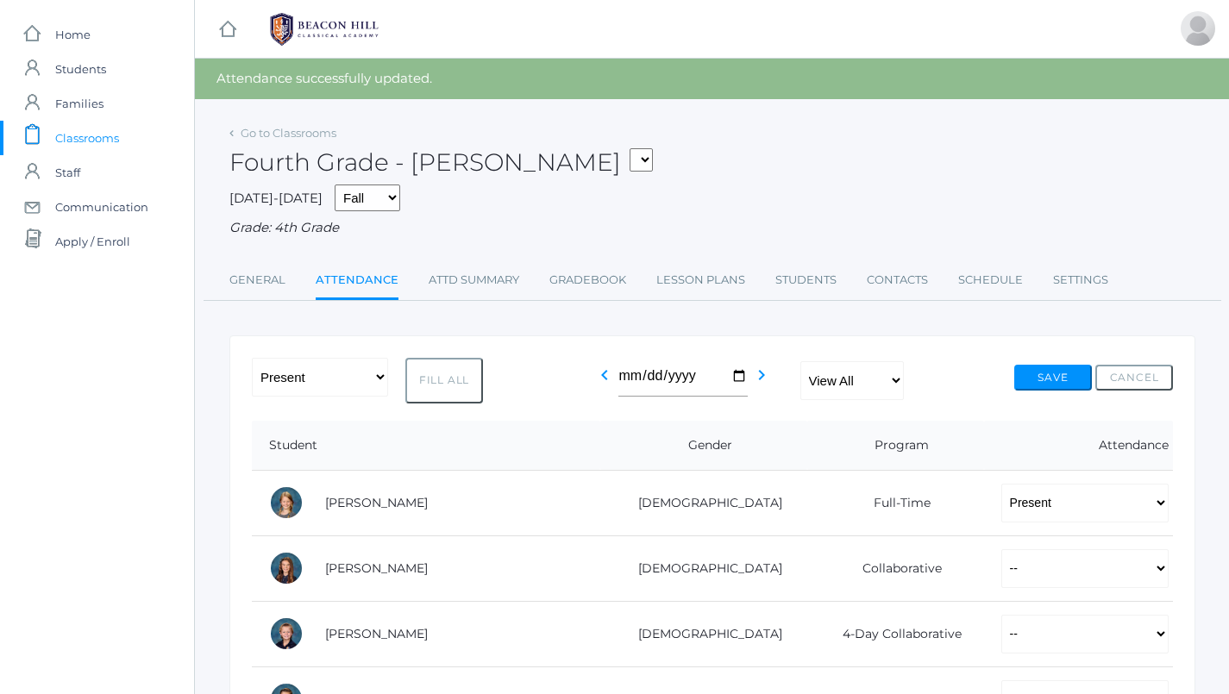
scroll to position [0, 0]
click at [1058, 368] on button "Save" at bounding box center [1053, 378] width 78 height 26
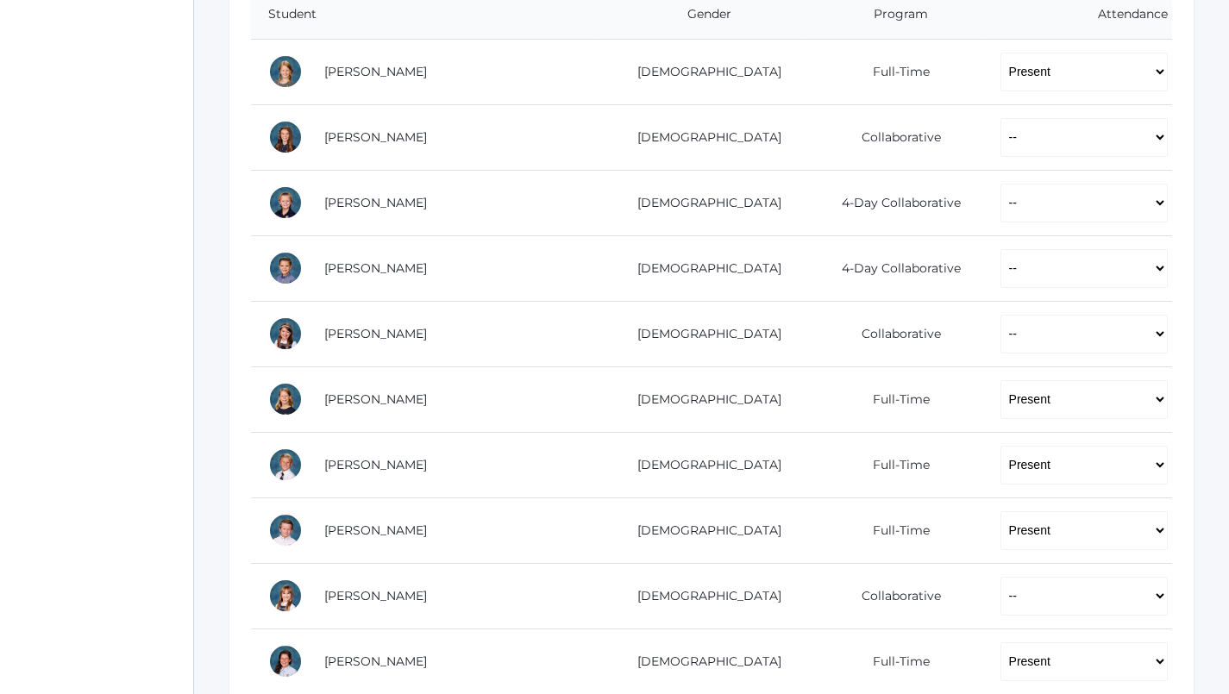
scroll to position [306, 1]
